Goal: Task Accomplishment & Management: Manage account settings

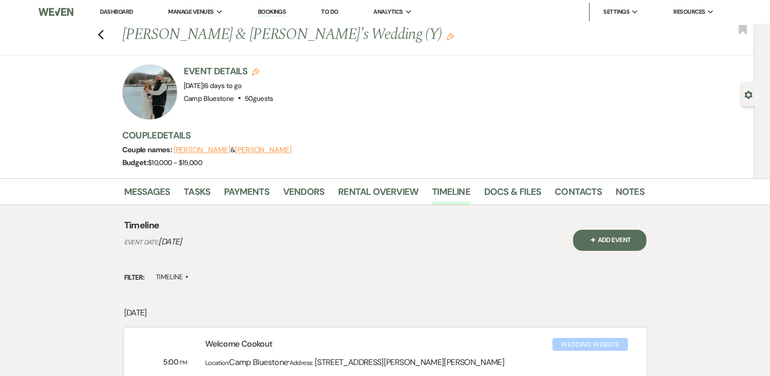
drag, startPoint x: 0, startPoint y: 0, endPoint x: 115, endPoint y: 8, distance: 115.7
click at [115, 8] on link "Dashboard" at bounding box center [116, 12] width 33 height 8
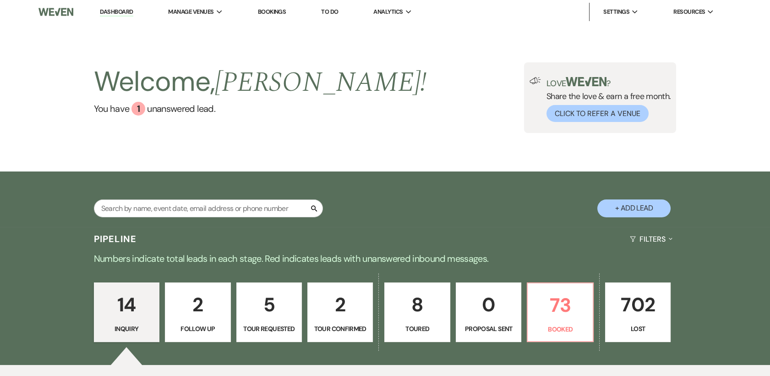
click at [124, 295] on p "14" at bounding box center [127, 304] width 54 height 31
click at [341, 311] on p "2" at bounding box center [340, 304] width 54 height 31
select select "4"
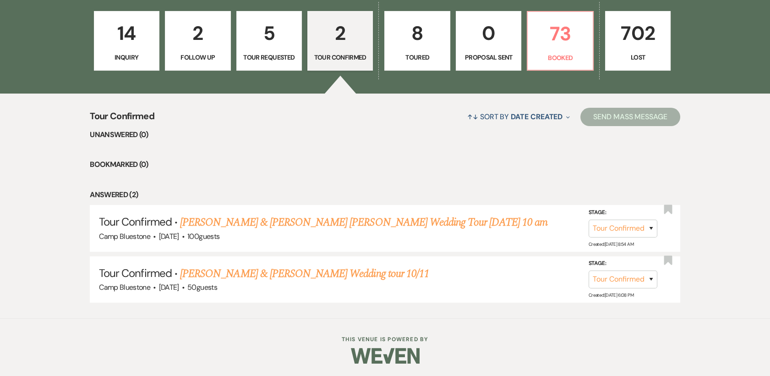
scroll to position [271, 0]
click at [321, 222] on link "[PERSON_NAME] & [PERSON_NAME] [PERSON_NAME] Wedding Tour [DATE] 10 am" at bounding box center [363, 222] width 367 height 16
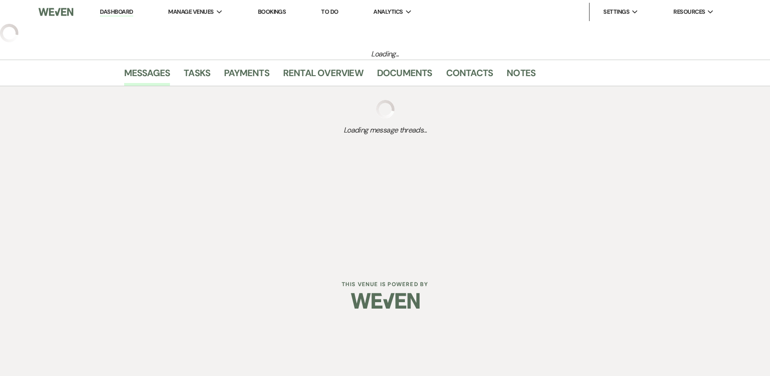
select select "4"
select select "1"
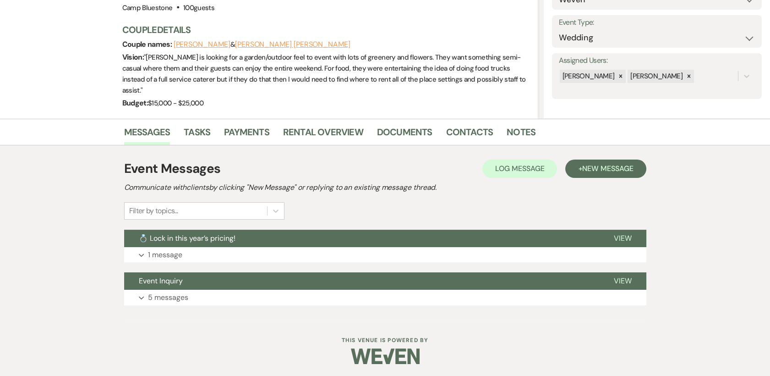
scroll to position [113, 0]
click at [624, 278] on span "View" at bounding box center [623, 280] width 18 height 10
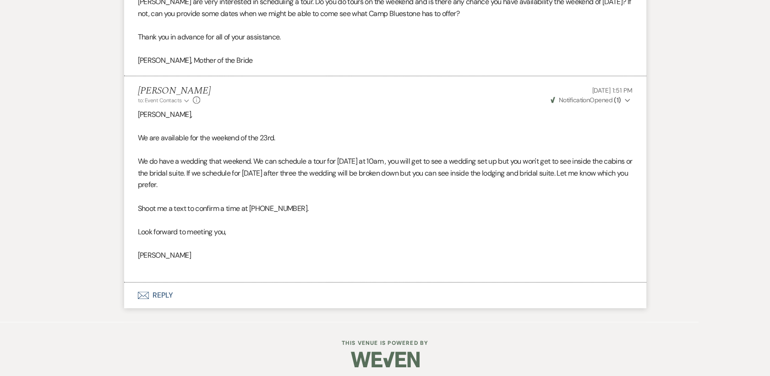
scroll to position [1129, 0]
